Goal: Task Accomplishment & Management: Understand process/instructions

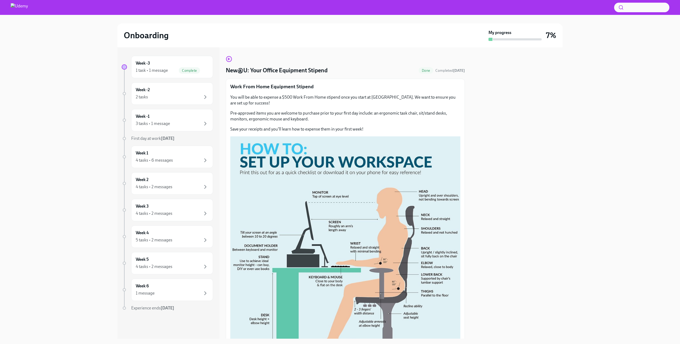
scroll to position [74, 0]
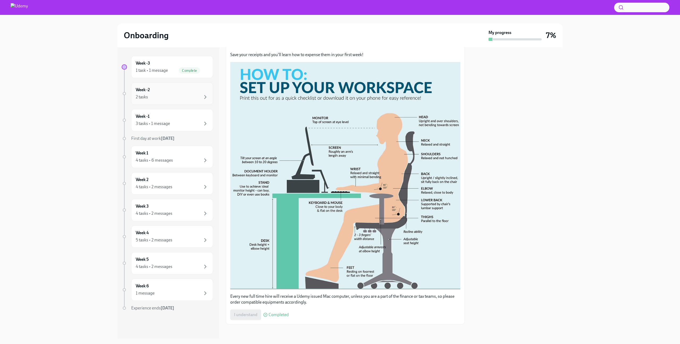
click at [162, 93] on div "Week -2 2 tasks" at bounding box center [172, 93] width 73 height 13
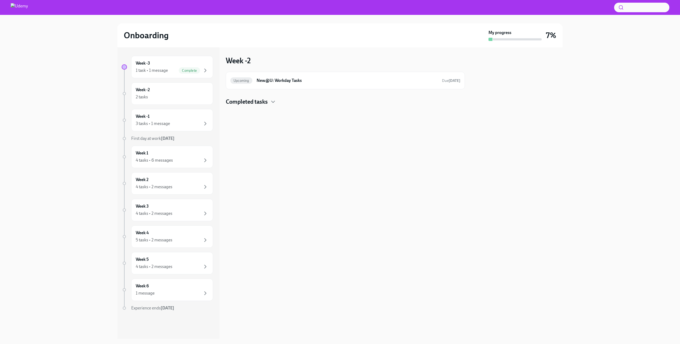
click at [277, 104] on div "Completed tasks" at bounding box center [345, 102] width 239 height 8
click at [148, 93] on div "Week -2 2 tasks" at bounding box center [172, 93] width 73 height 13
click at [157, 117] on div "Week -1 3 tasks • 1 message" at bounding box center [172, 119] width 73 height 13
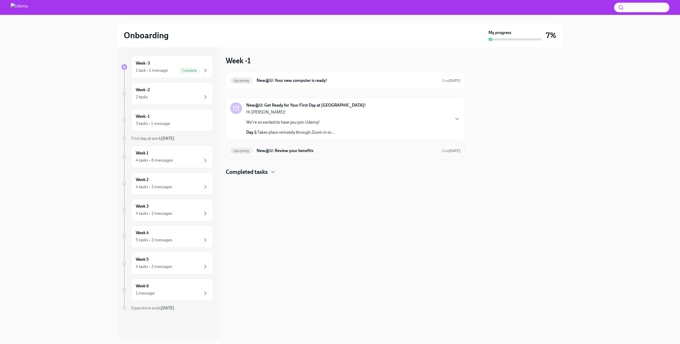
click at [342, 150] on h6 "New@U: Review your benefits" at bounding box center [347, 151] width 181 height 6
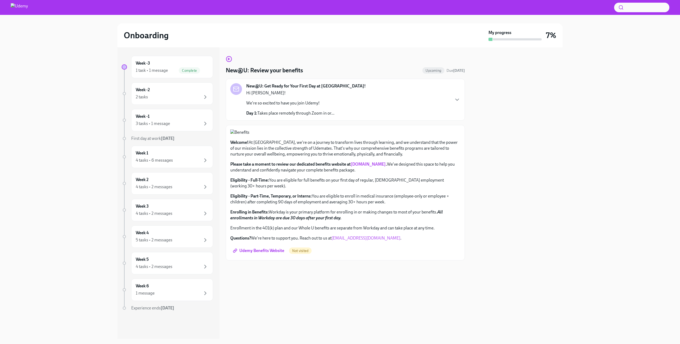
scroll to position [62, 0]
click at [369, 167] on link "[DOMAIN_NAME]" at bounding box center [368, 164] width 35 height 5
